Goal: Transaction & Acquisition: Purchase product/service

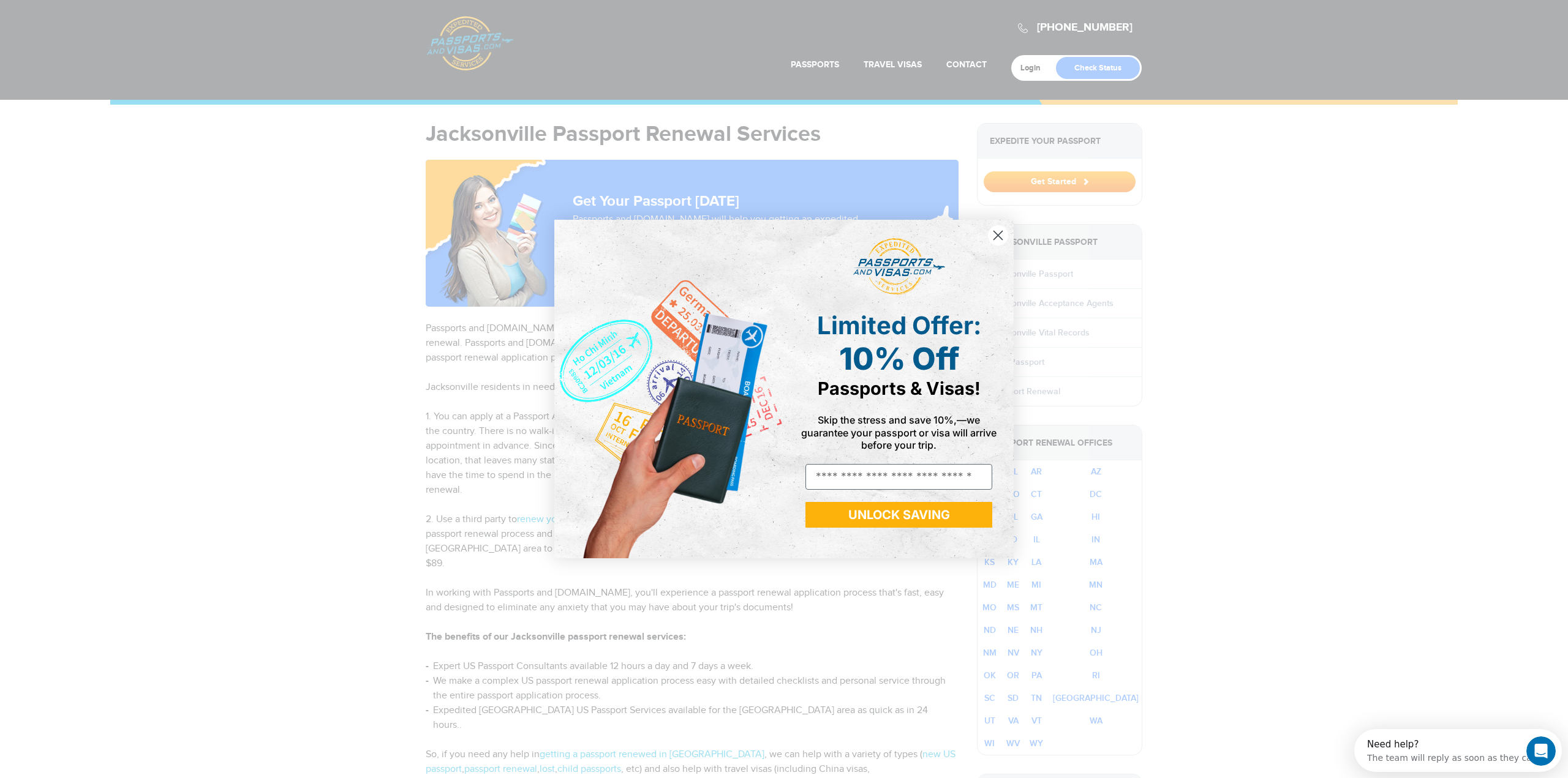
click at [1005, 236] on circle "Close dialog" at bounding box center [997, 235] width 20 height 20
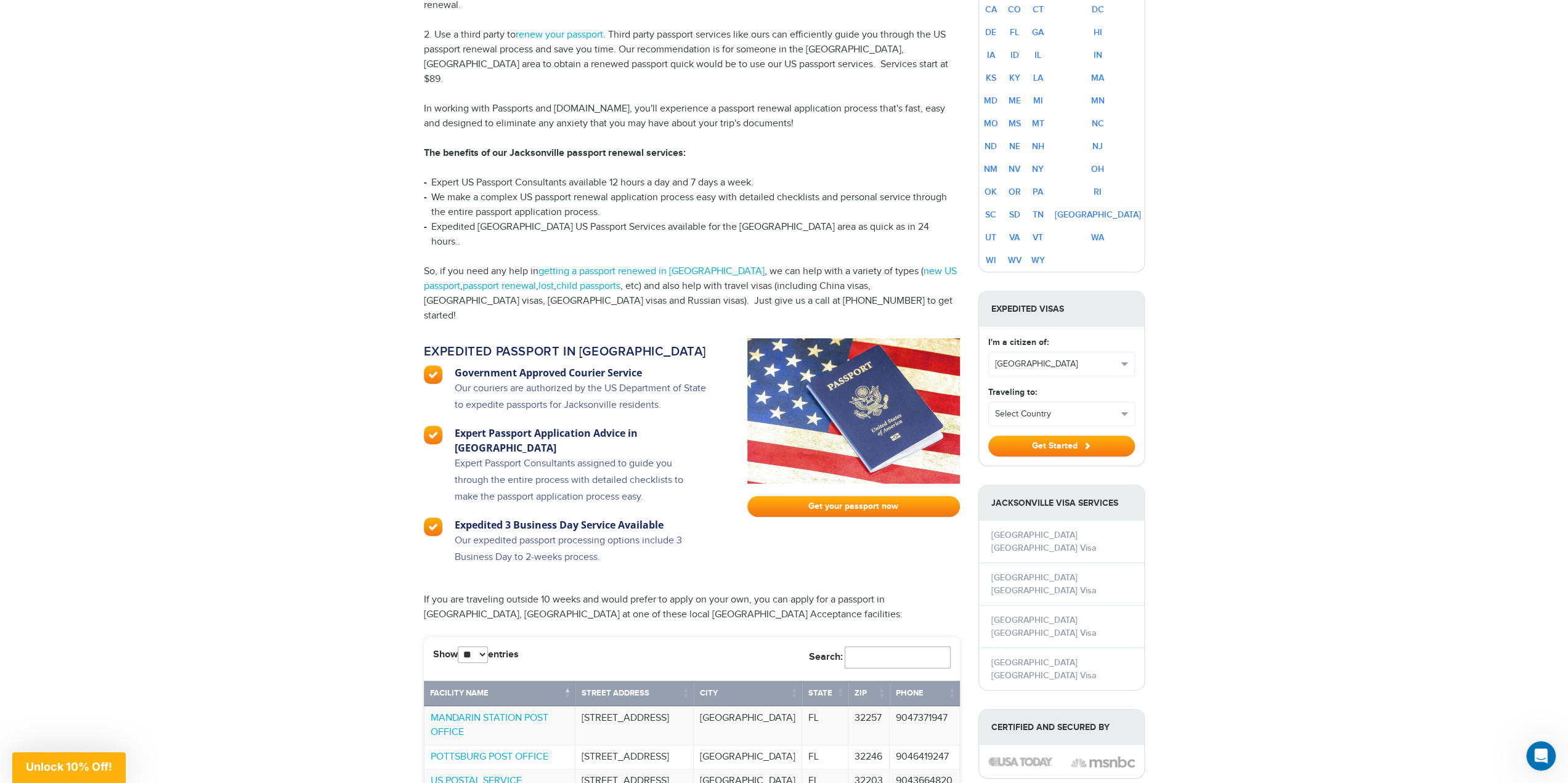
scroll to position [677, 0]
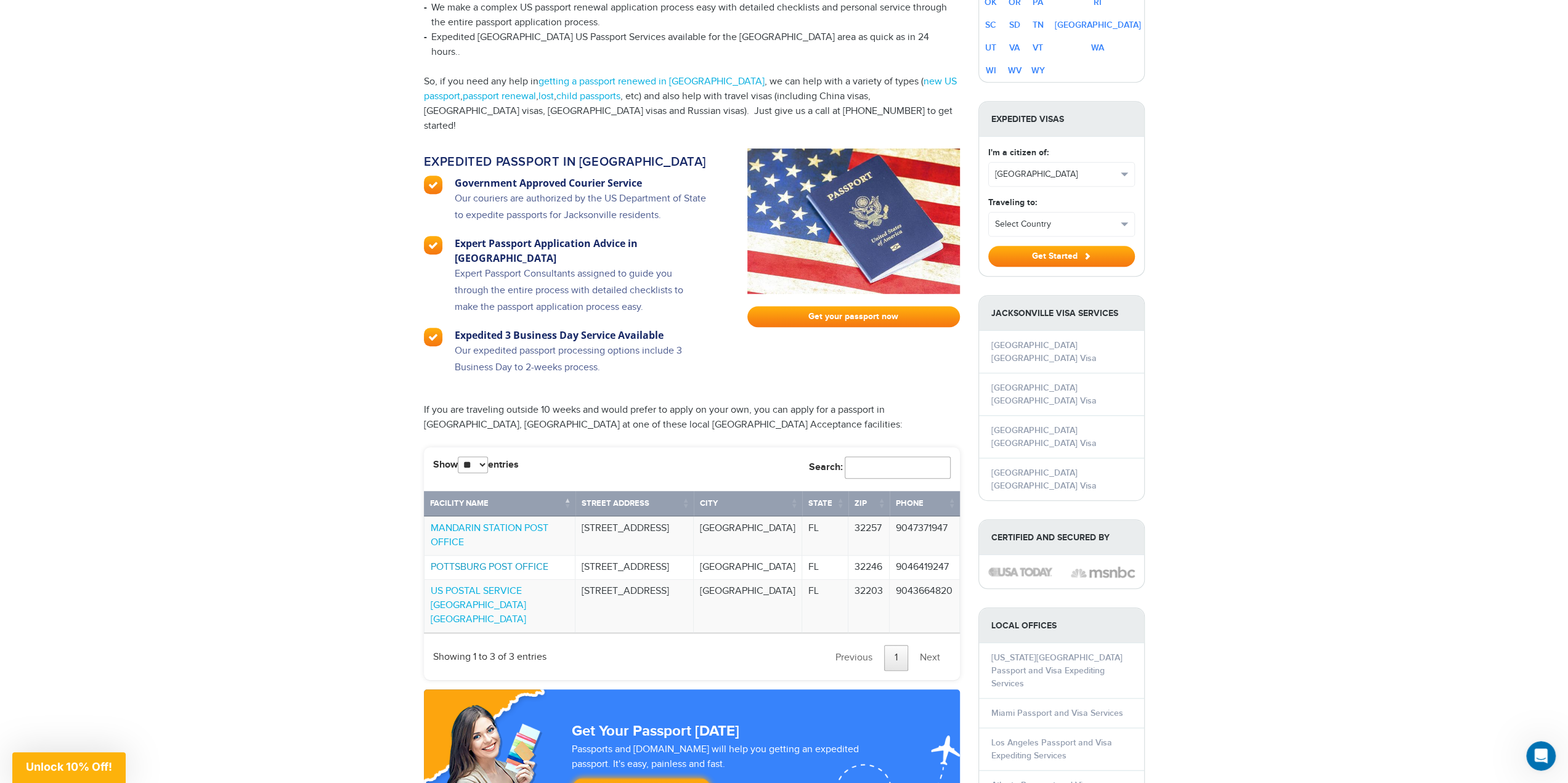
click at [503, 561] on link "POTTSBURG POST OFFICE" at bounding box center [490, 567] width 118 height 12
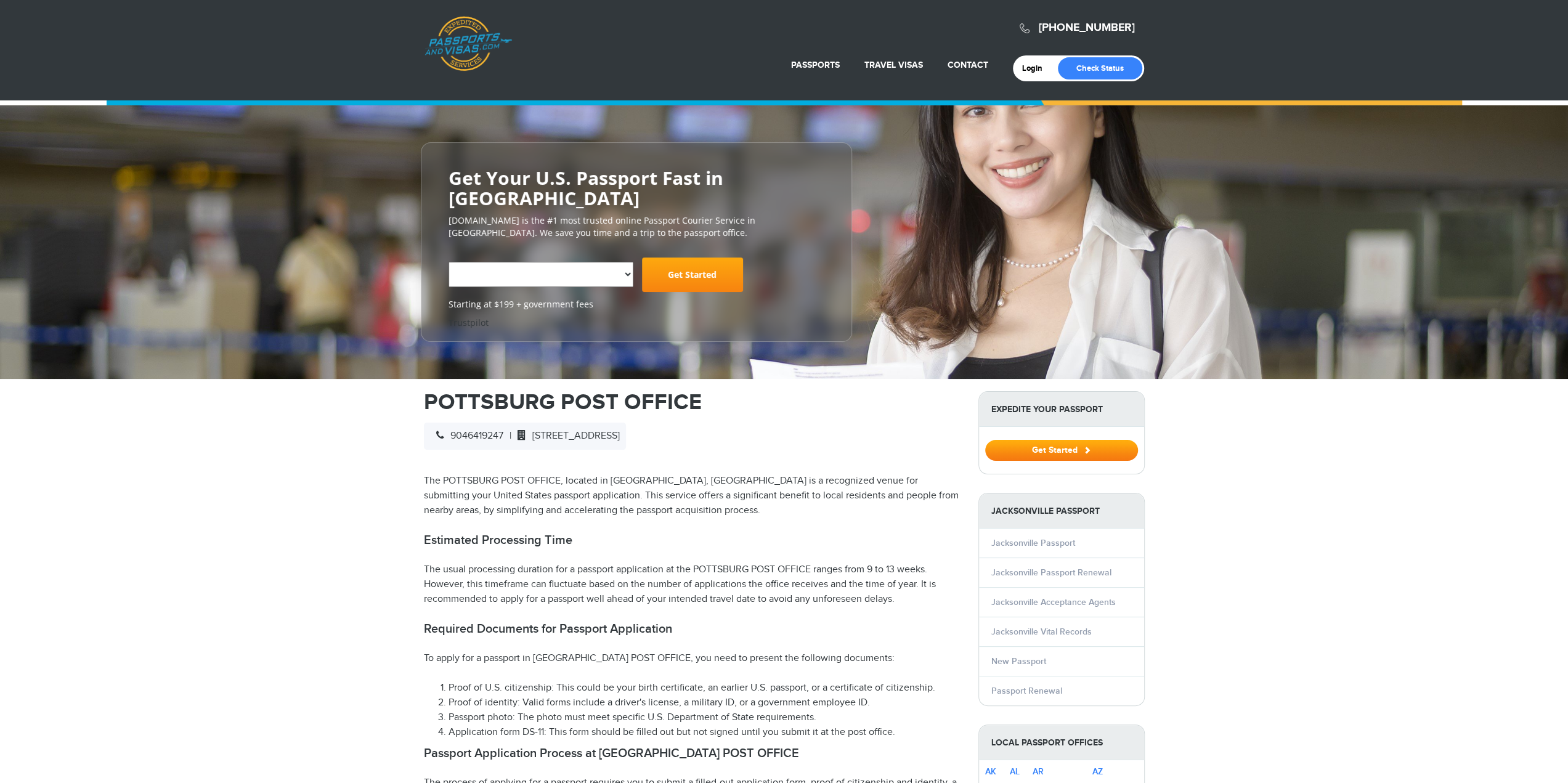
select select "**********"
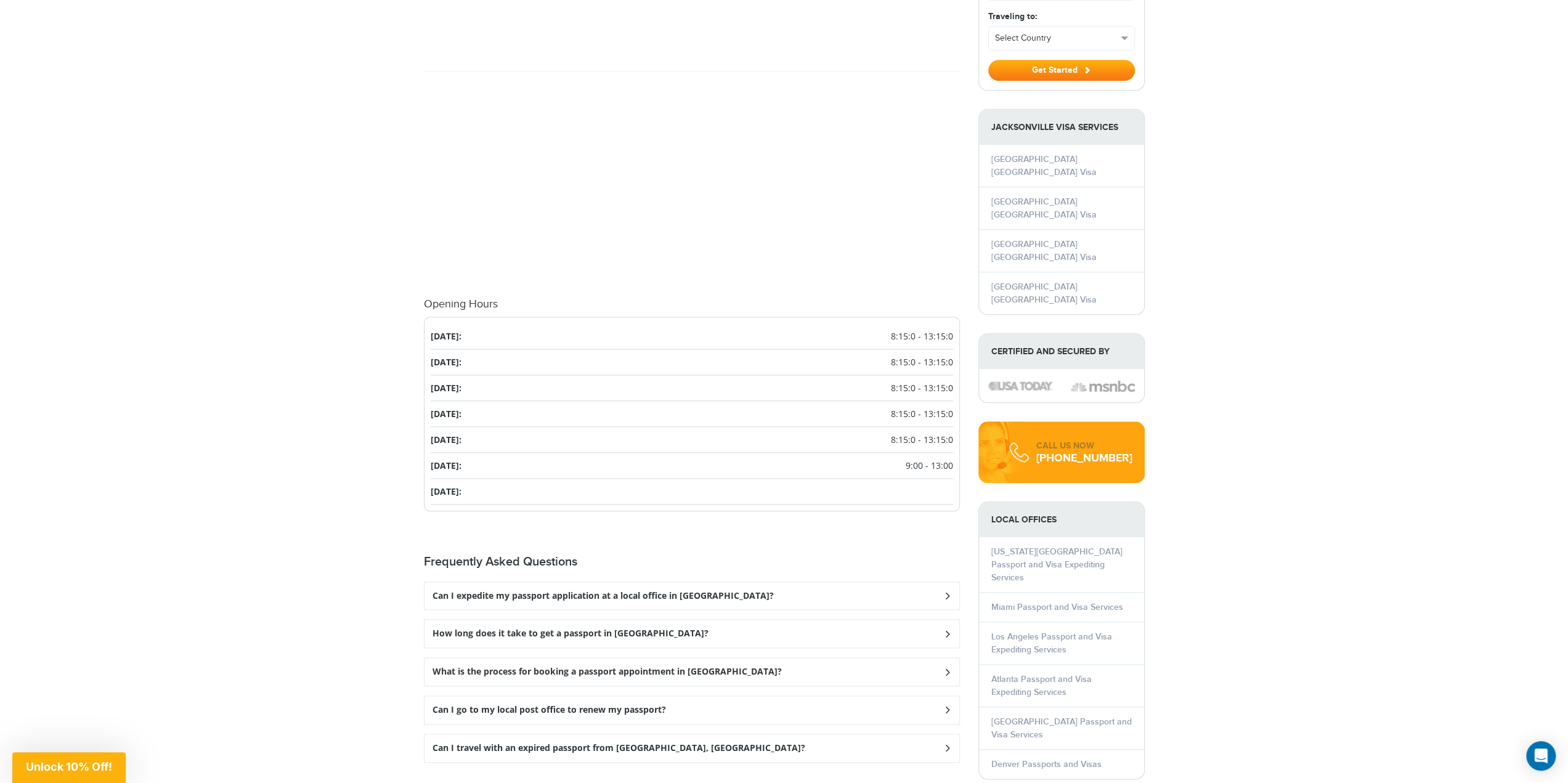
scroll to position [1294, 0]
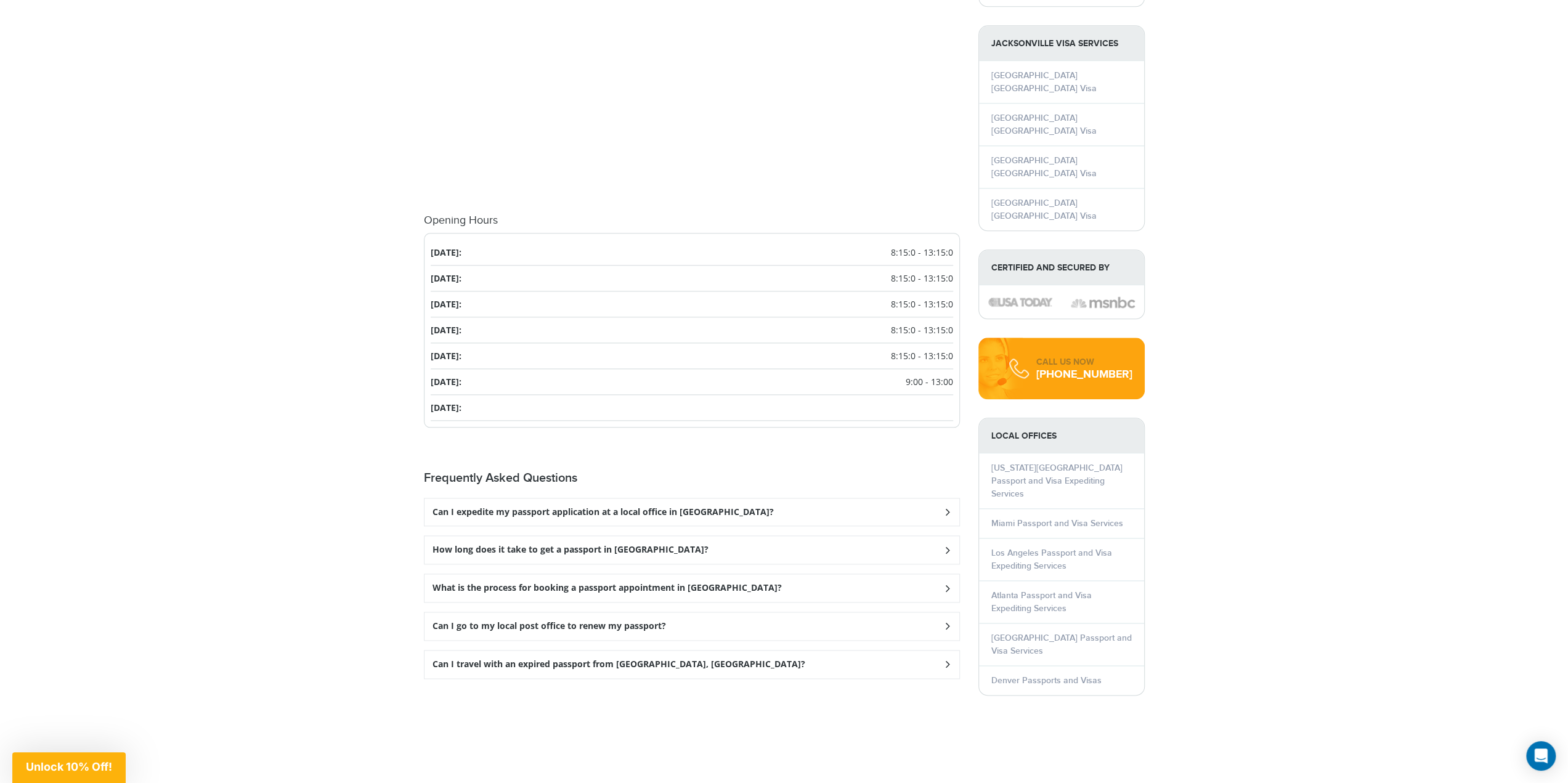
click at [635, 508] on h3 "Can I expedite my passport application at a local office in Jacksonville?" at bounding box center [603, 512] width 341 height 11
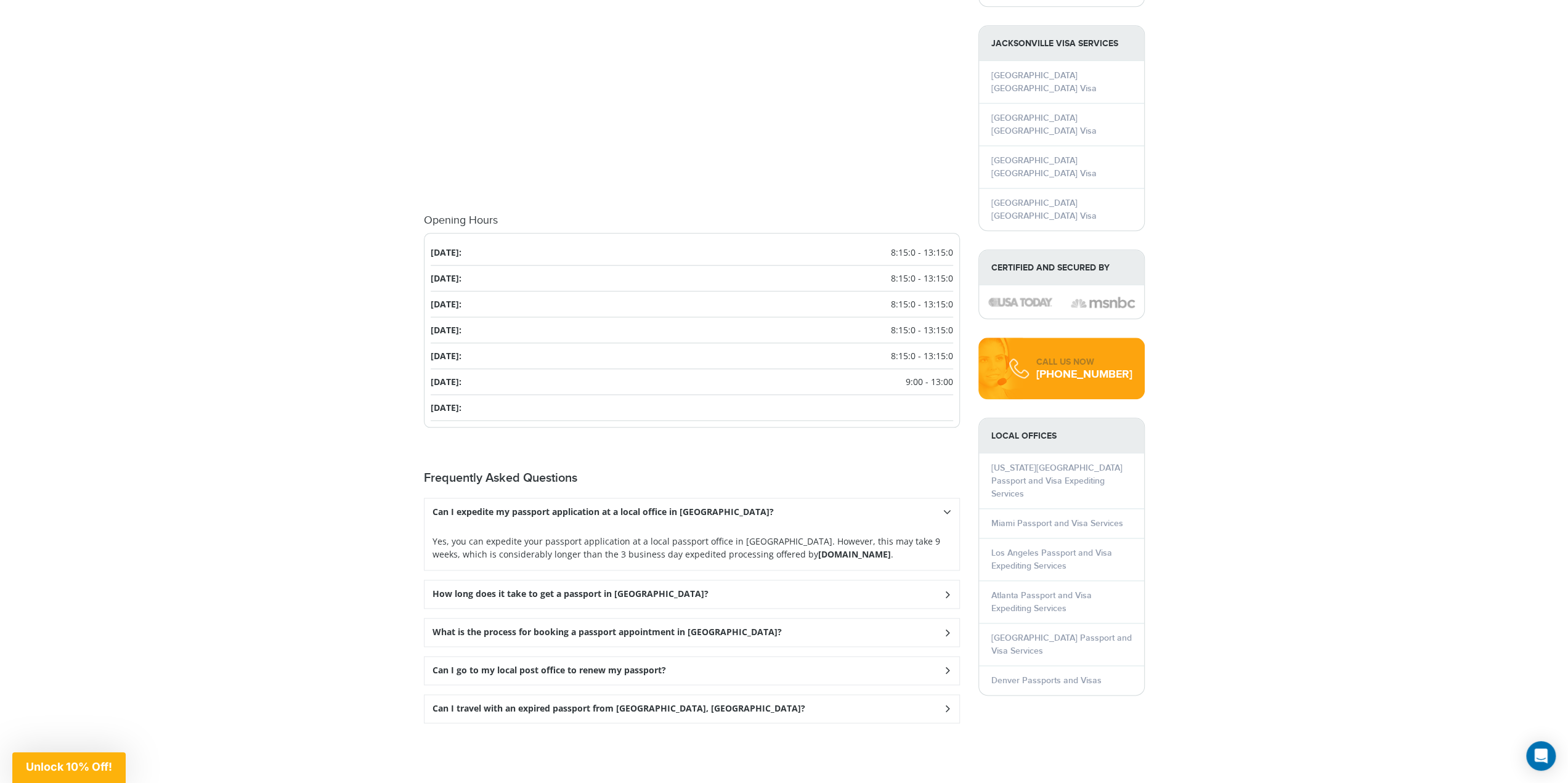
click at [819, 550] on strong "Passportsandvisas.com" at bounding box center [855, 554] width 72 height 12
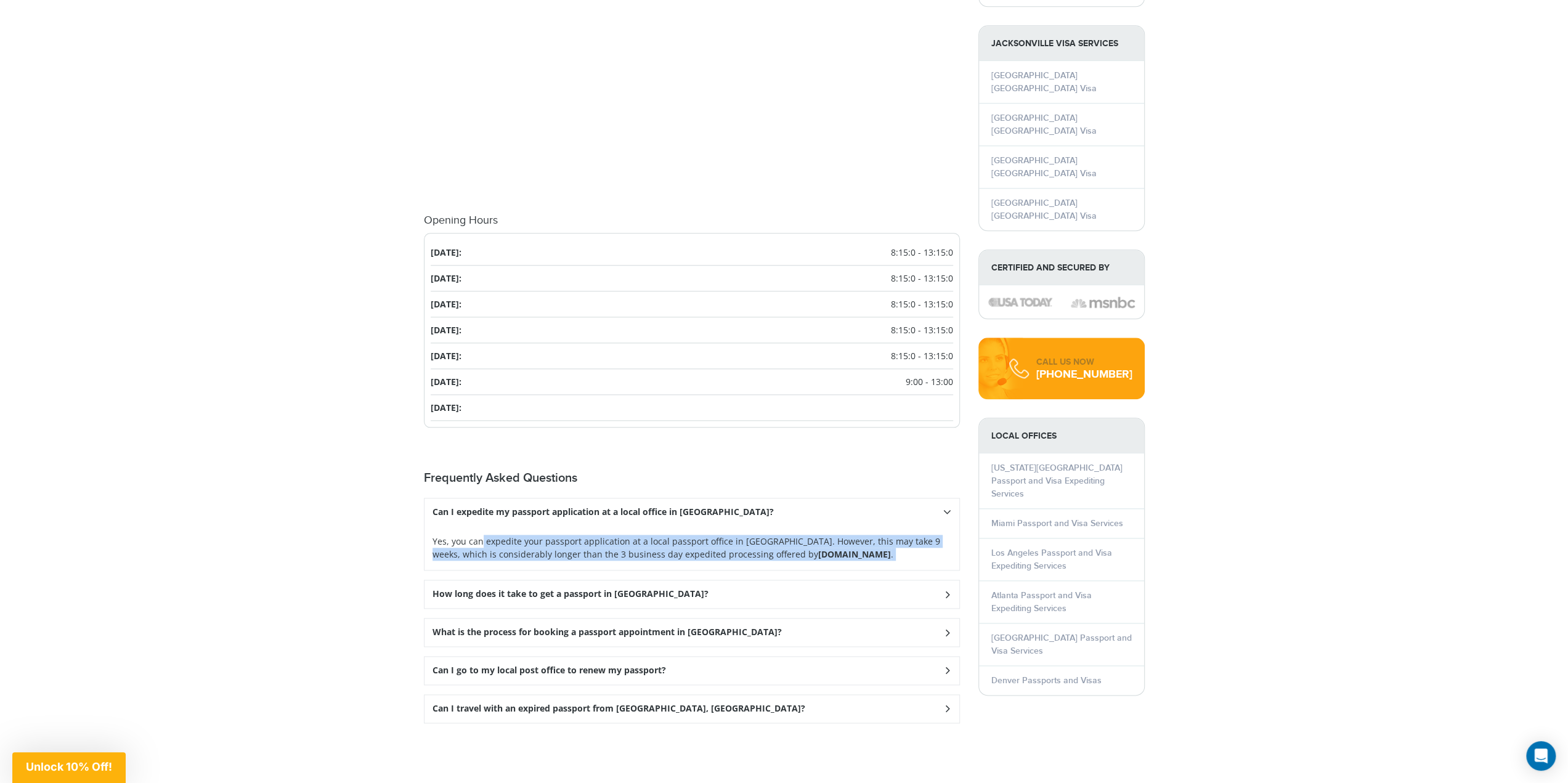
click at [819, 550] on strong "Passportsandvisas.com" at bounding box center [855, 554] width 72 height 12
click at [743, 563] on div "Yes, you can expedite your passport application at a local passport office in J…" at bounding box center [692, 548] width 535 height 45
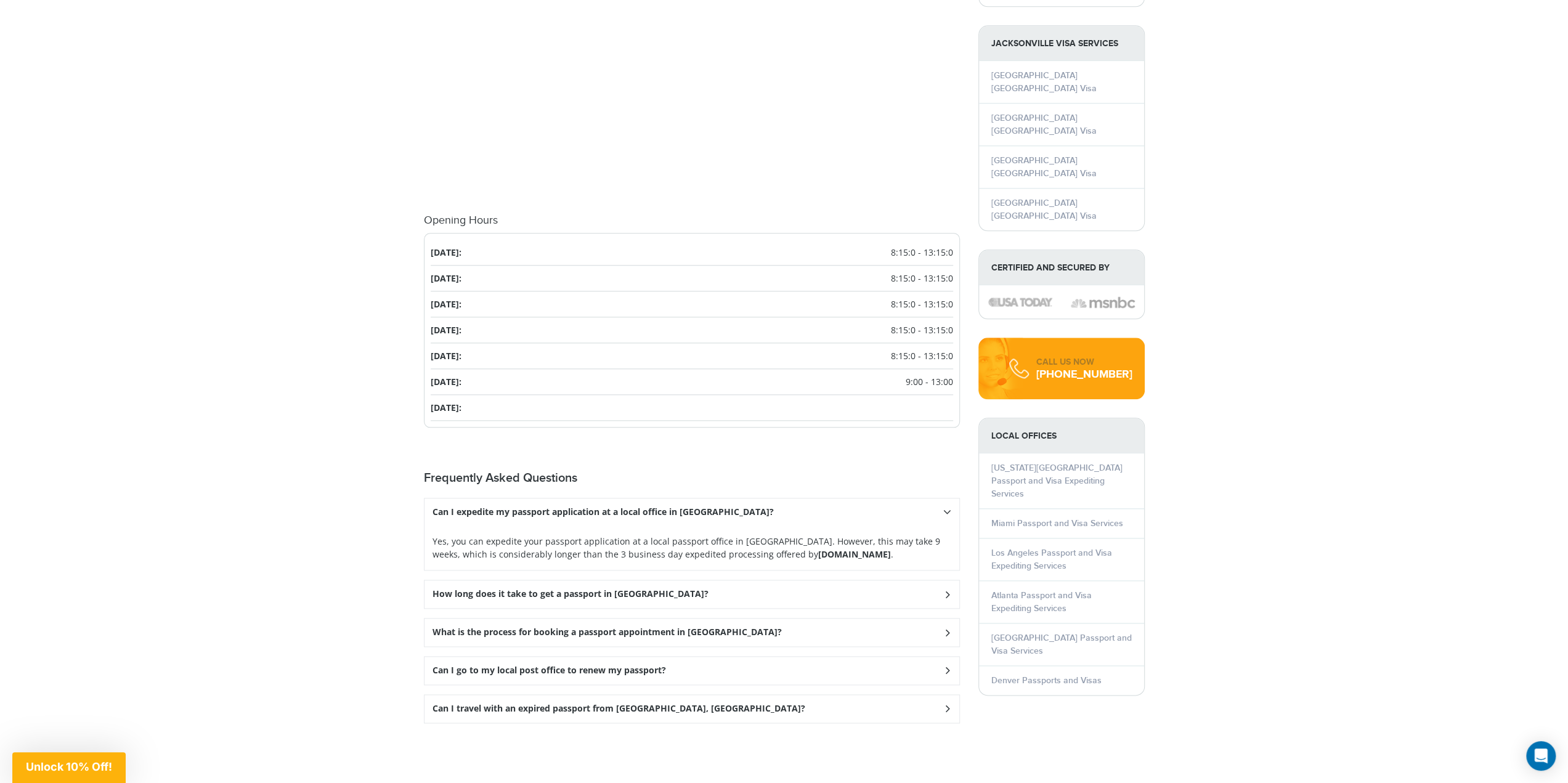
drag, startPoint x: 742, startPoint y: 550, endPoint x: 841, endPoint y: 554, distance: 99.1
click at [841, 554] on strong "Passportsandvisas.com" at bounding box center [855, 554] width 72 height 12
copy strong "Passportsandvisas.com"
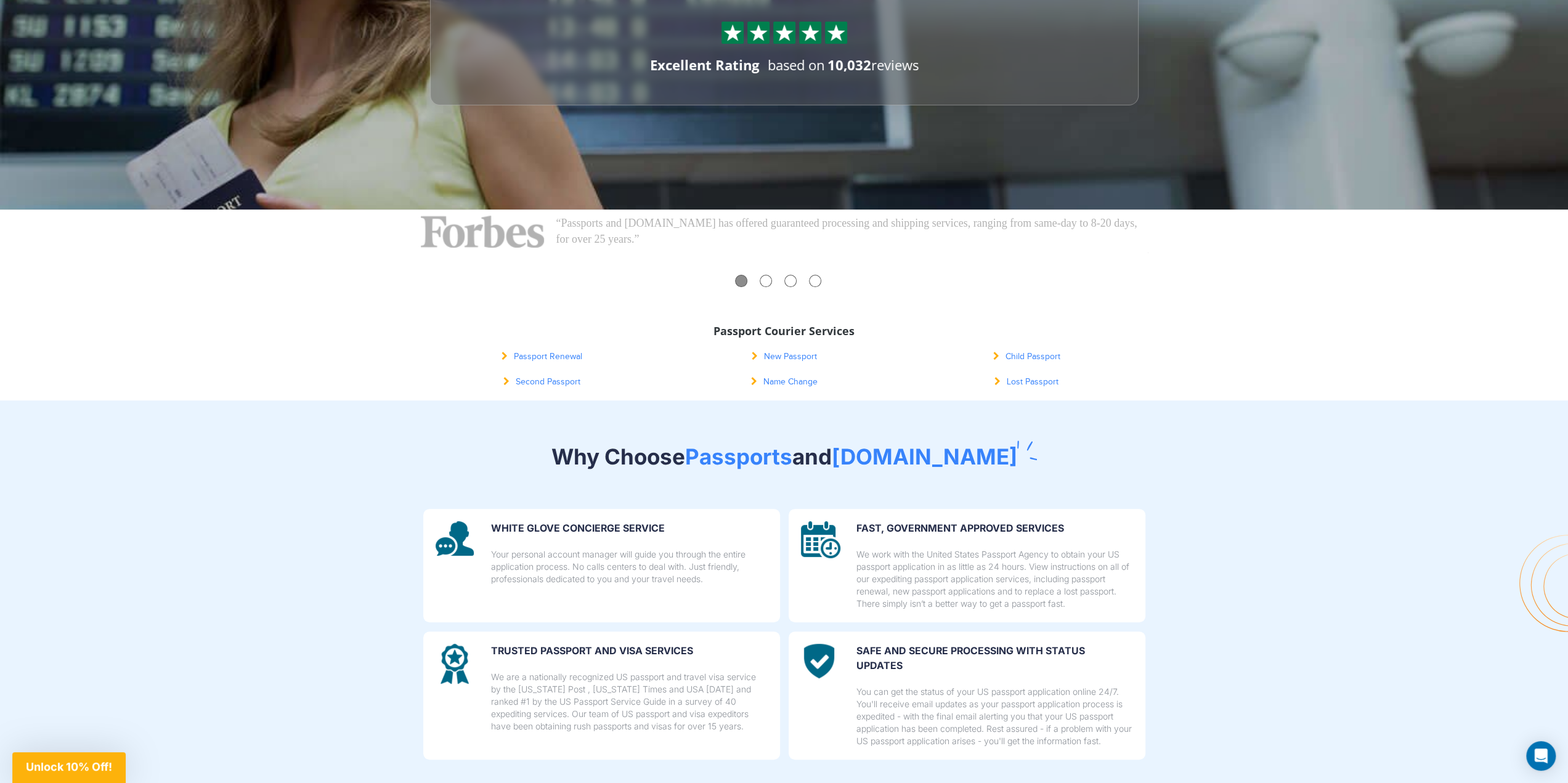
click at [531, 357] on link "Passport Renewal" at bounding box center [542, 356] width 81 height 10
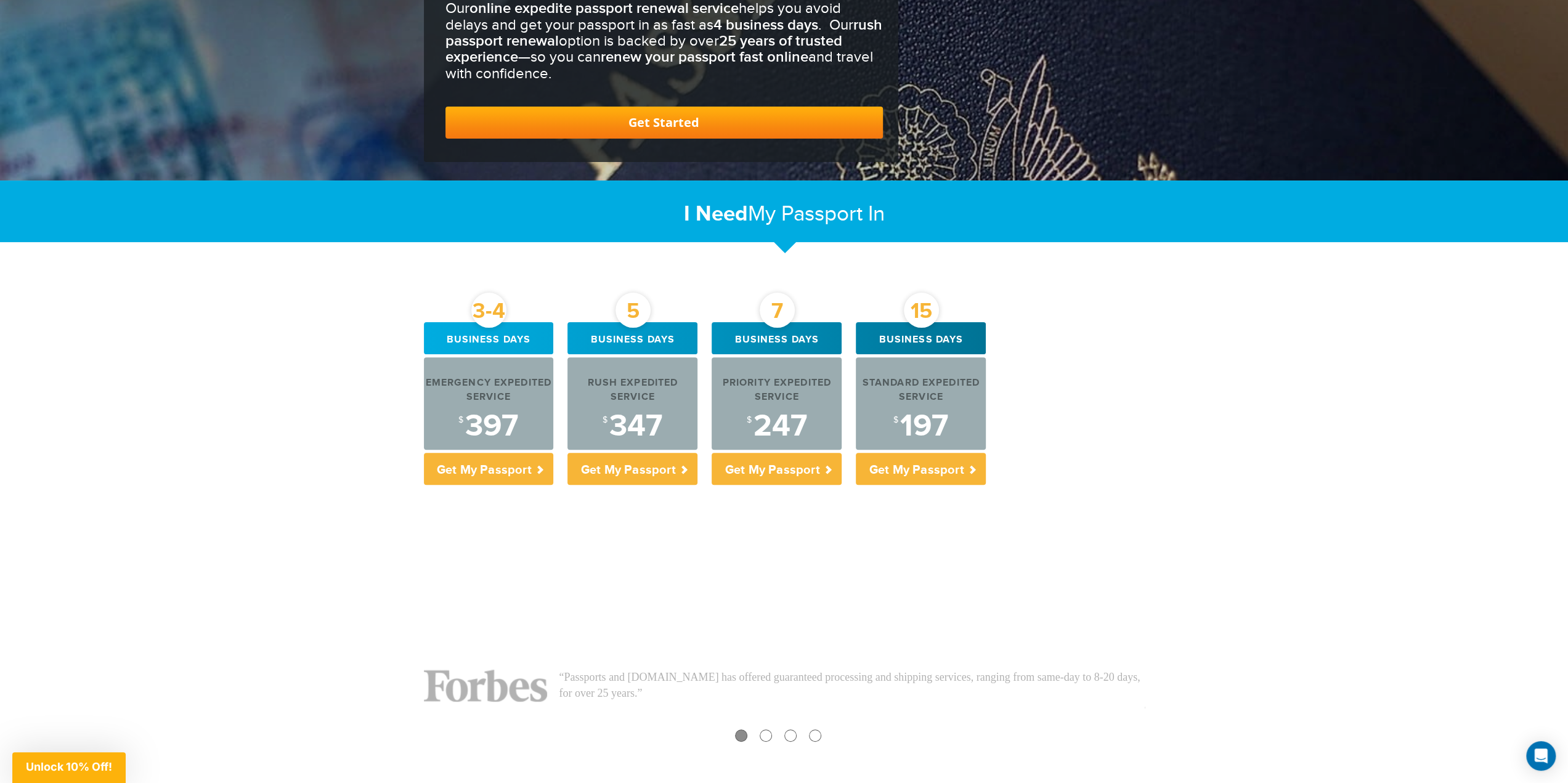
scroll to position [247, 0]
